Goal: Task Accomplishment & Management: Use online tool/utility

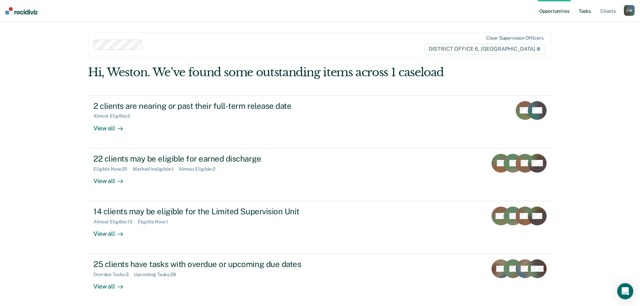
click at [585, 12] on link "Tasks" at bounding box center [585, 11] width 15 height 22
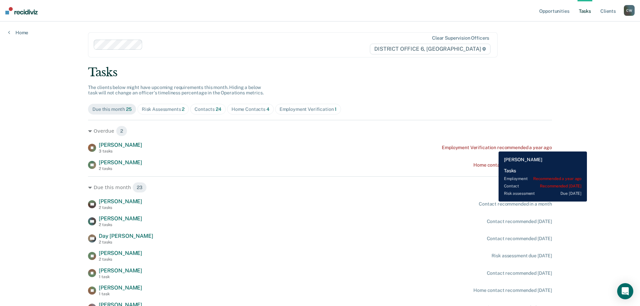
click at [494, 147] on div "Employment Verification recommended a year ago" at bounding box center [497, 148] width 110 height 6
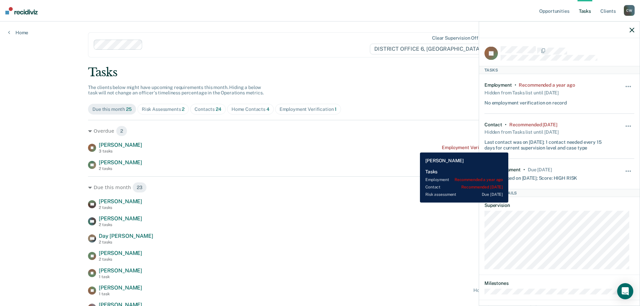
click at [415, 147] on div "[PERSON_NAME] [PERSON_NAME] 3 tasks Employment Verification recommended a year …" at bounding box center [320, 148] width 464 height 12
